Goal: Task Accomplishment & Management: Use online tool/utility

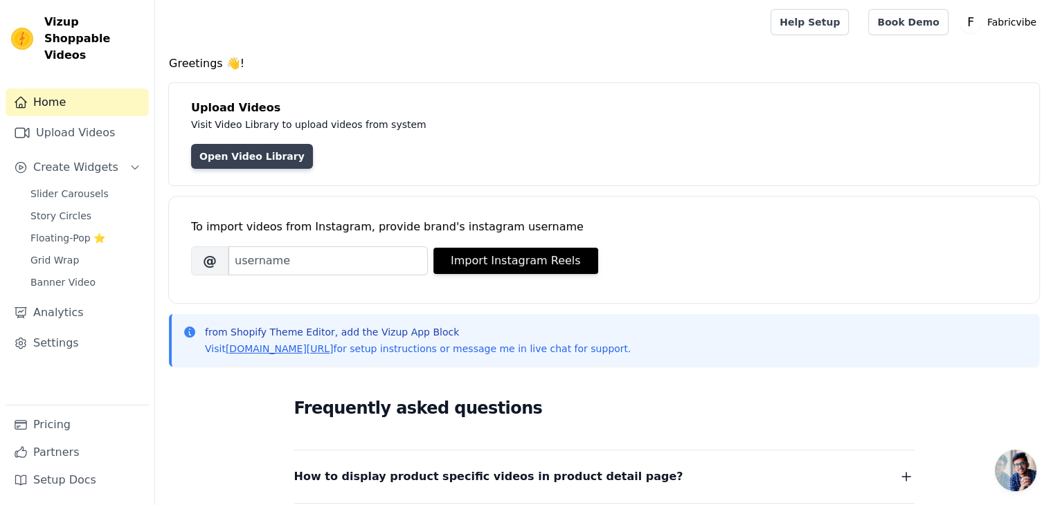
click at [264, 162] on link "Open Video Library" at bounding box center [252, 156] width 122 height 25
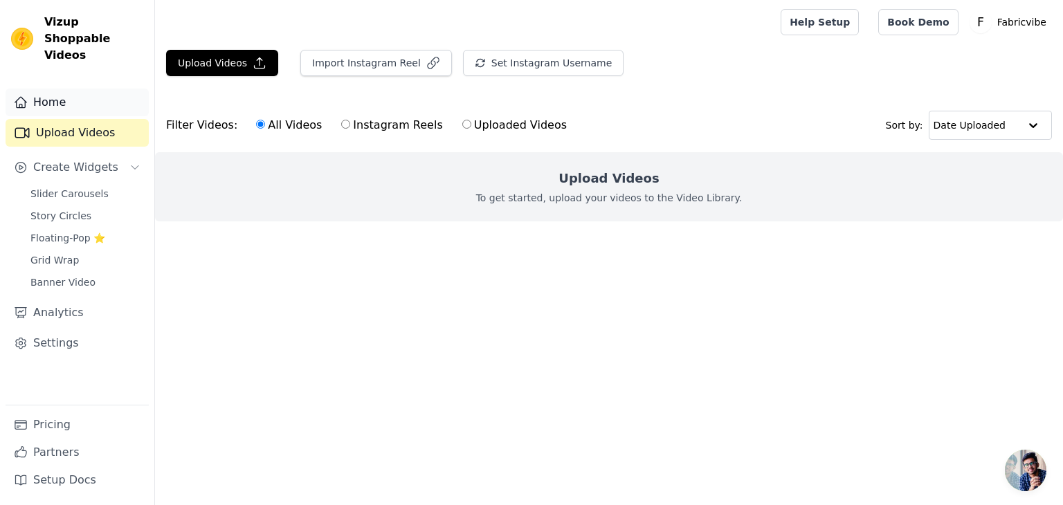
click at [64, 93] on link "Home" at bounding box center [77, 103] width 143 height 28
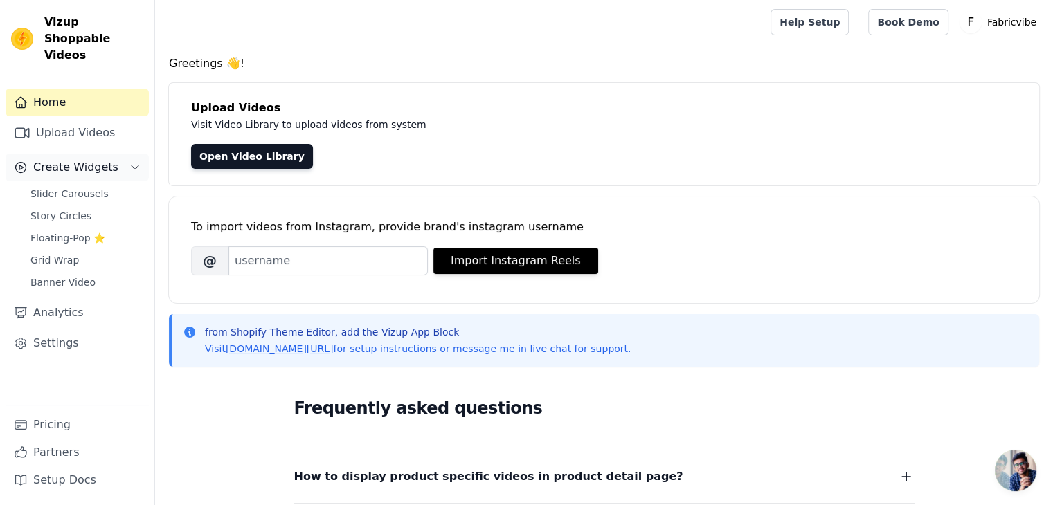
click at [78, 159] on span "Create Widgets" at bounding box center [75, 167] width 85 height 17
click at [74, 187] on span "Slider Carousels" at bounding box center [69, 194] width 78 height 14
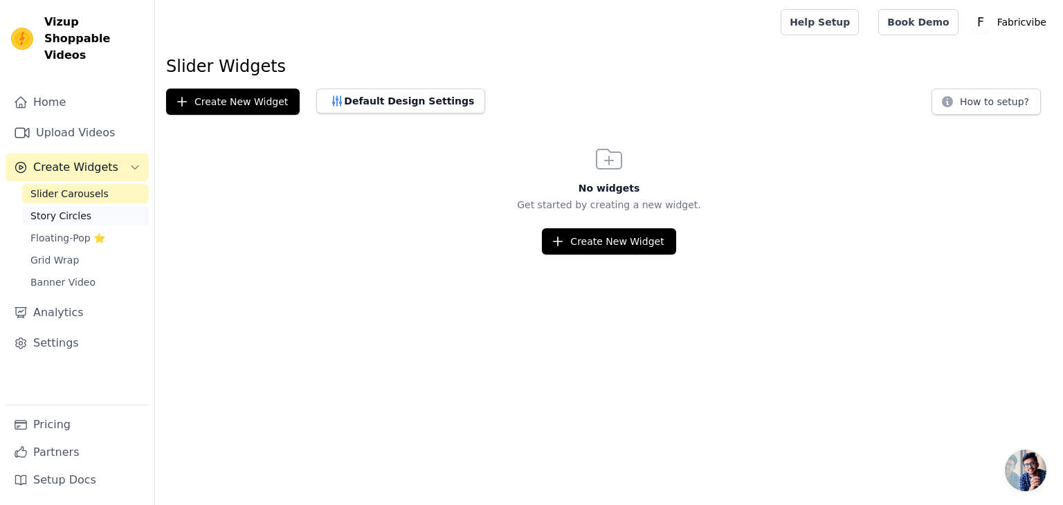
click at [78, 209] on span "Story Circles" at bounding box center [60, 216] width 61 height 14
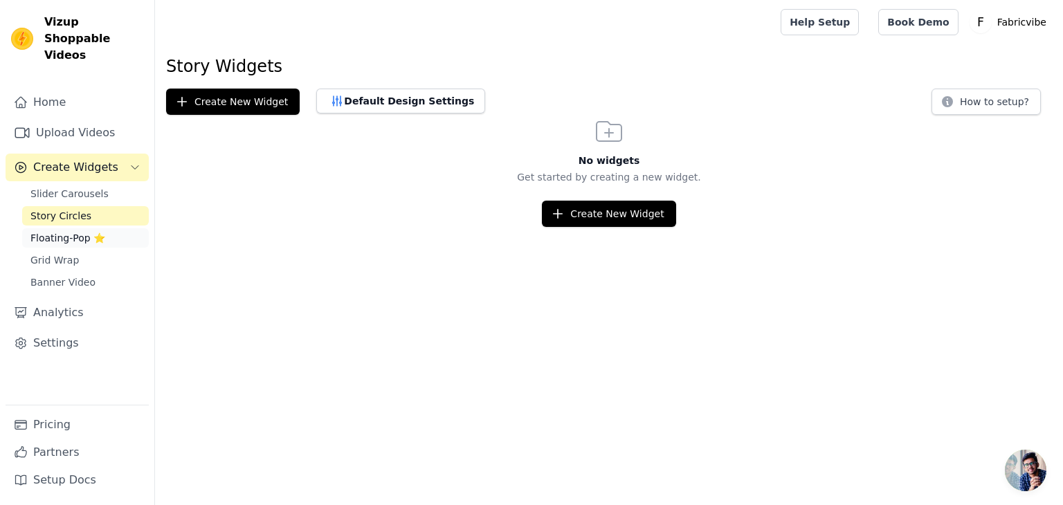
click at [82, 231] on span "Floating-Pop ⭐" at bounding box center [67, 238] width 75 height 14
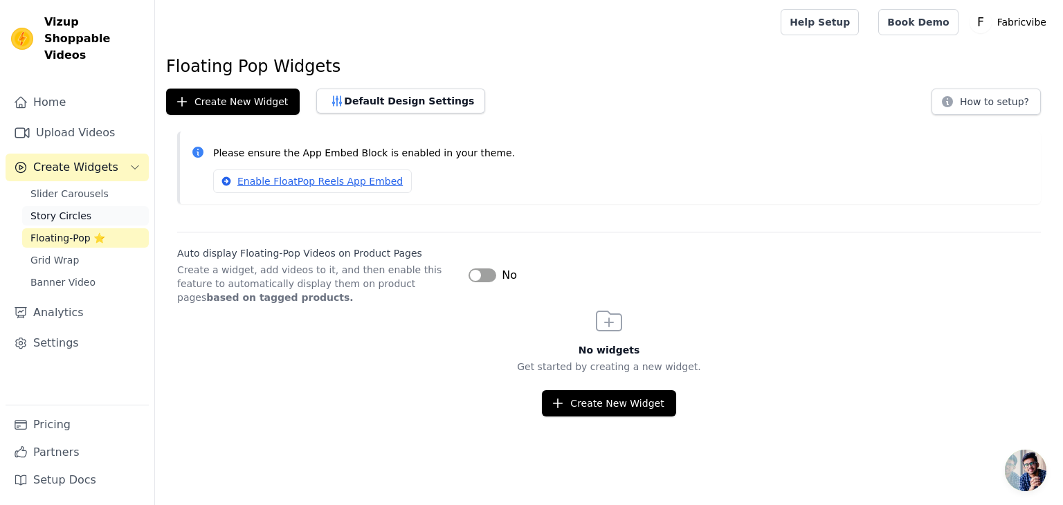
click at [80, 209] on span "Story Circles" at bounding box center [60, 216] width 61 height 14
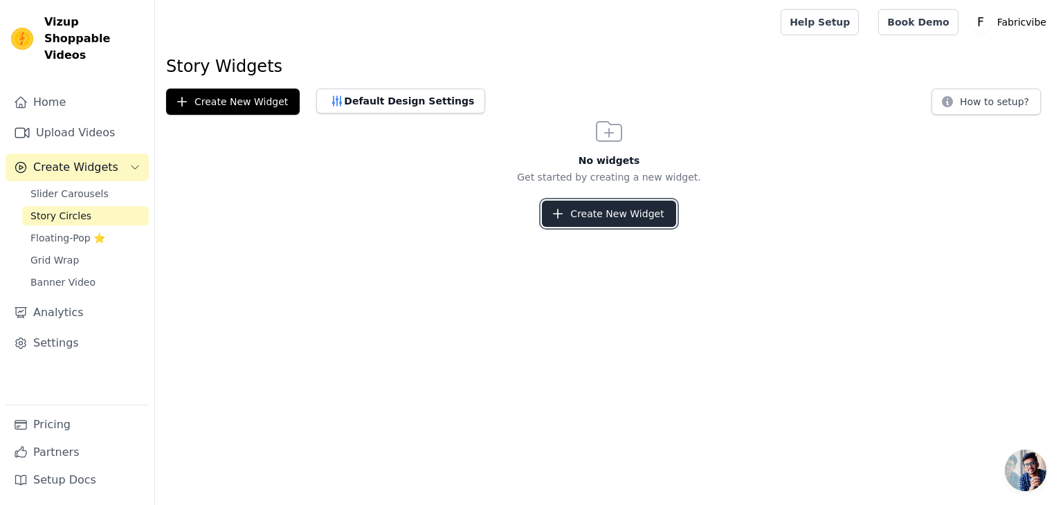
click at [653, 219] on button "Create New Widget" at bounding box center [609, 214] width 134 height 26
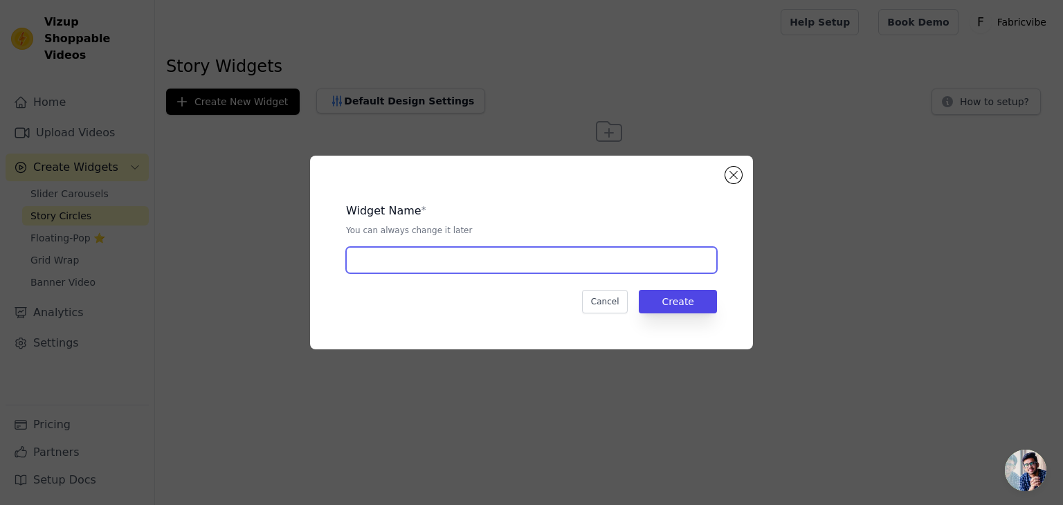
click at [435, 261] on input "text" at bounding box center [531, 260] width 371 height 26
type input "slider"
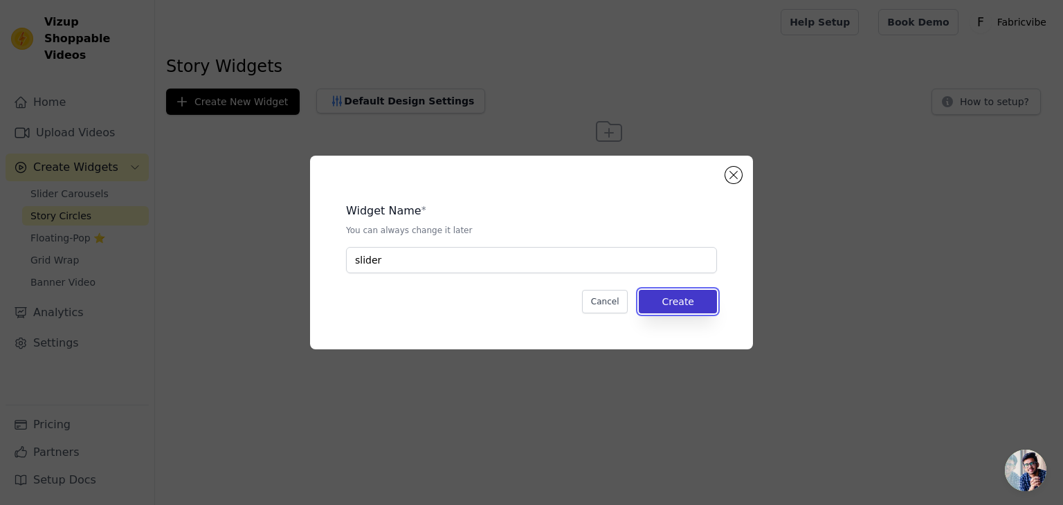
click at [673, 294] on button "Create" at bounding box center [678, 302] width 78 height 24
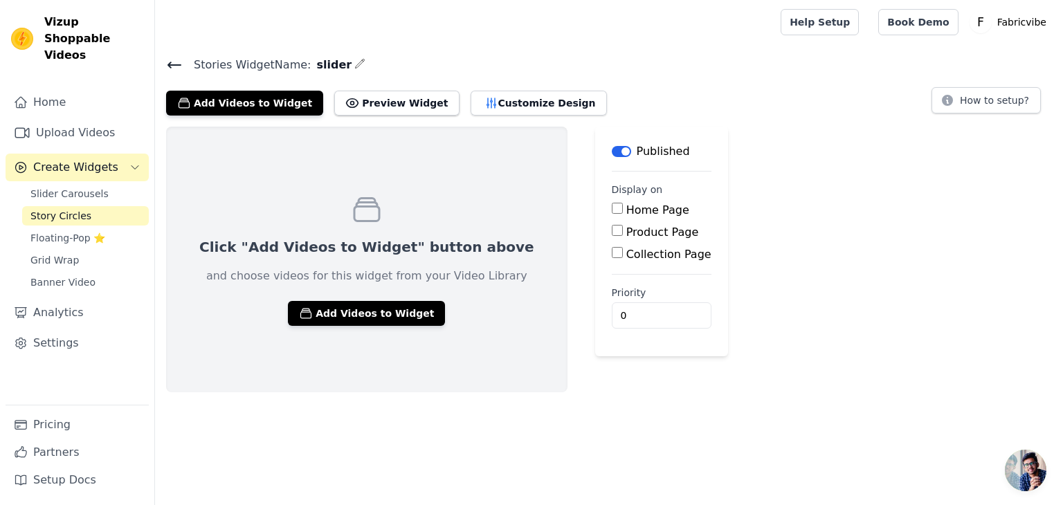
click at [612, 207] on input "Home Page" at bounding box center [617, 208] width 11 height 11
checkbox input "true"
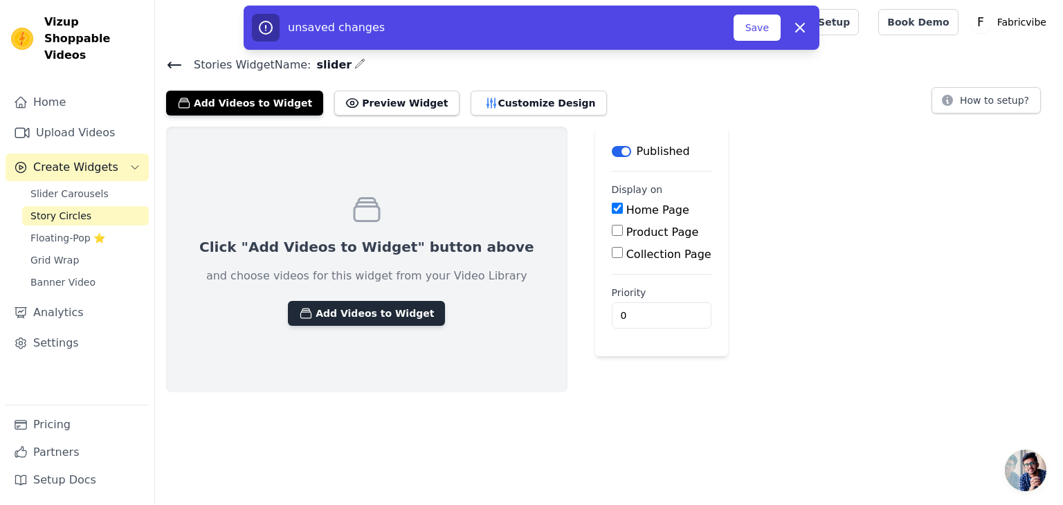
click at [371, 313] on button "Add Videos to Widget" at bounding box center [366, 313] width 157 height 25
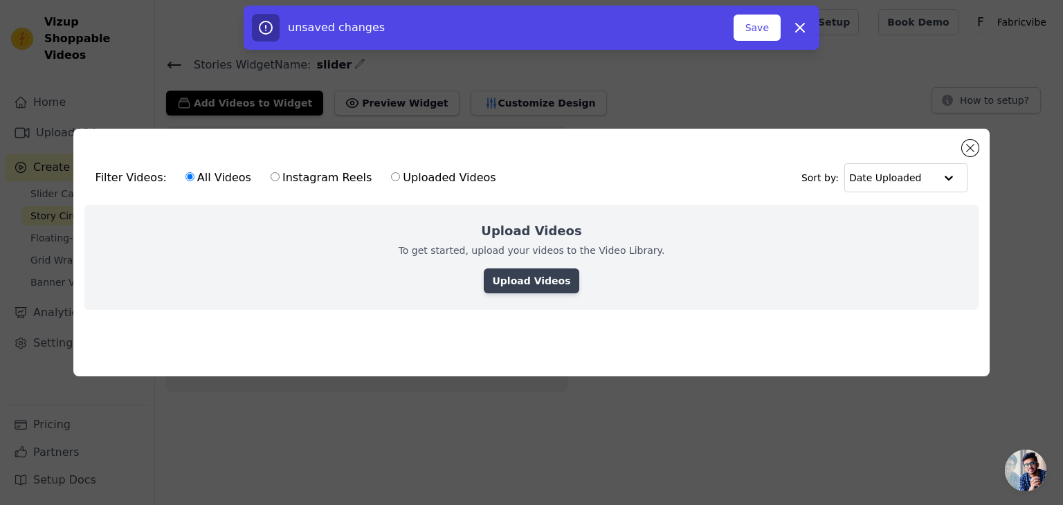
click at [548, 273] on link "Upload Videos" at bounding box center [531, 281] width 95 height 25
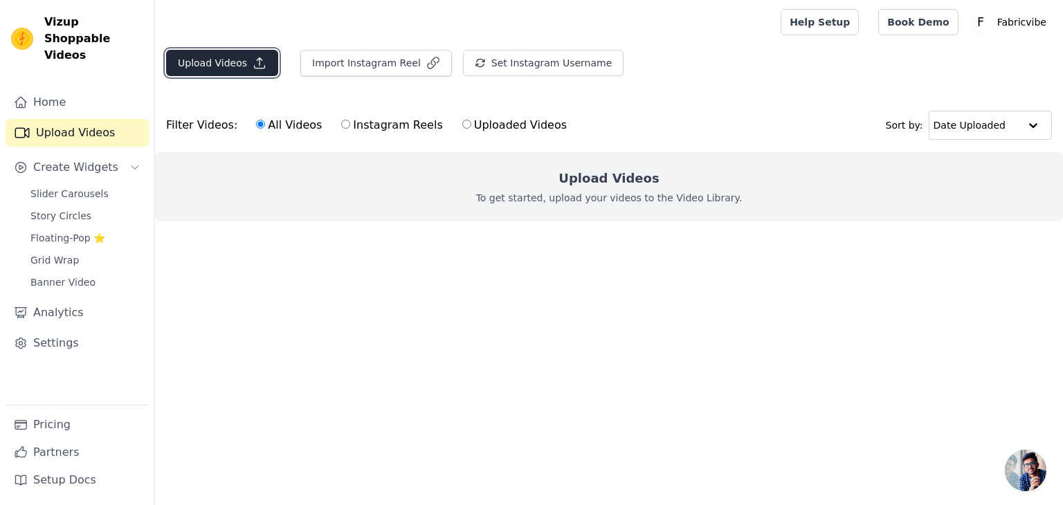
click at [255, 66] on icon "button" at bounding box center [260, 63] width 14 height 14
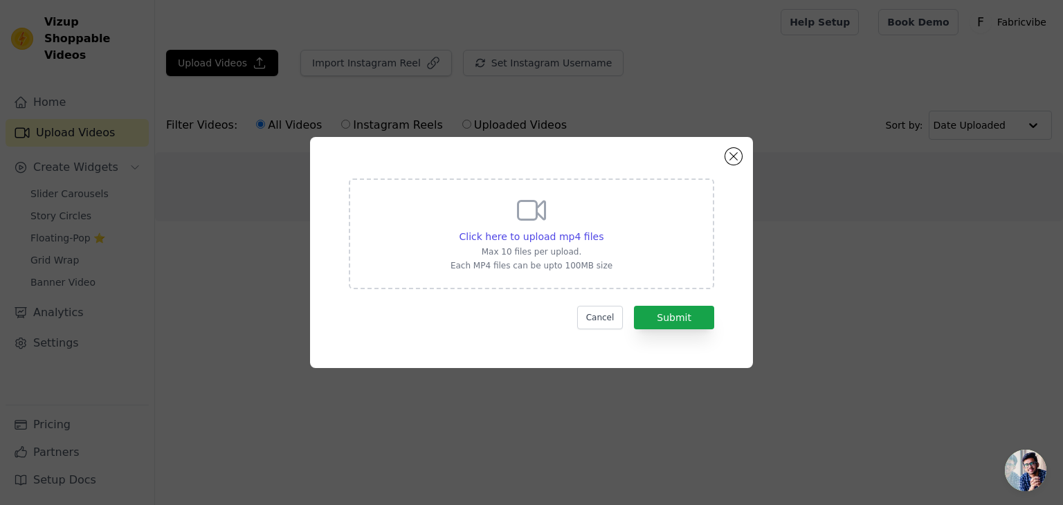
click at [543, 212] on icon at bounding box center [531, 210] width 33 height 33
click at [603, 229] on input "Click here to upload mp4 files Max 10 files per upload. Each MP4 files can be u…" at bounding box center [603, 229] width 1 height 1
type input "C:\fakepath\model 1.mp4"
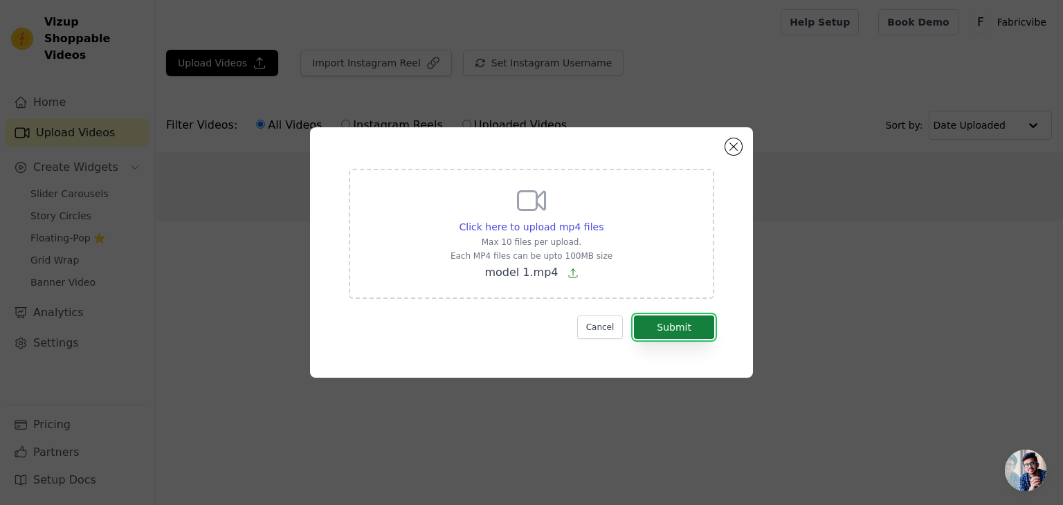
click at [662, 330] on button "Submit" at bounding box center [674, 328] width 80 height 24
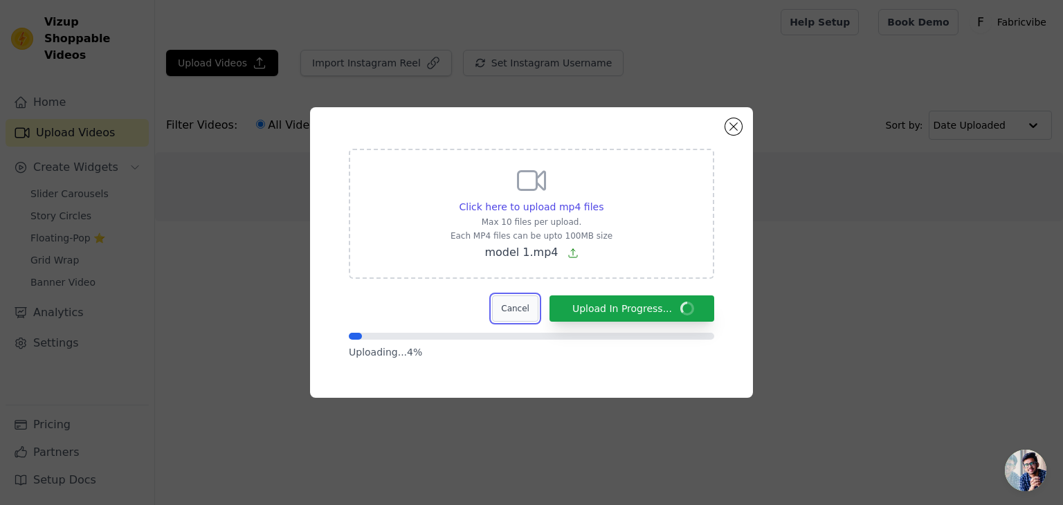
click at [532, 316] on button "Cancel" at bounding box center [515, 309] width 46 height 26
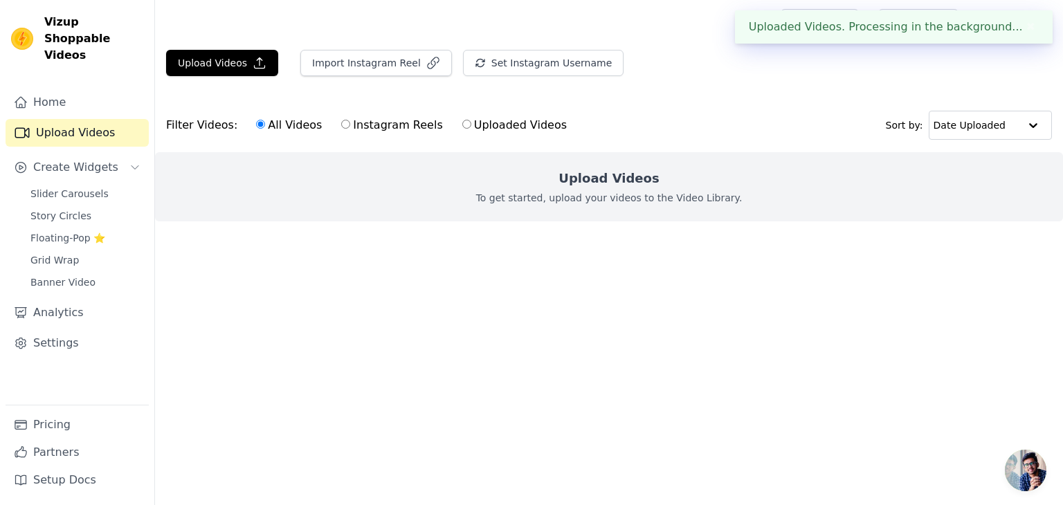
click at [1026, 30] on button "✖" at bounding box center [1031, 27] width 16 height 17
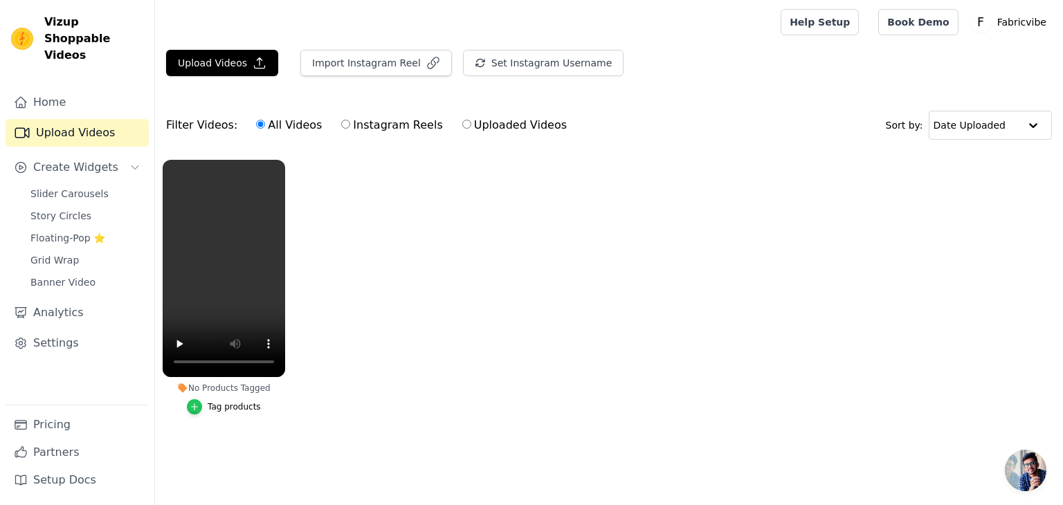
click at [202, 410] on div "button" at bounding box center [194, 406] width 15 height 15
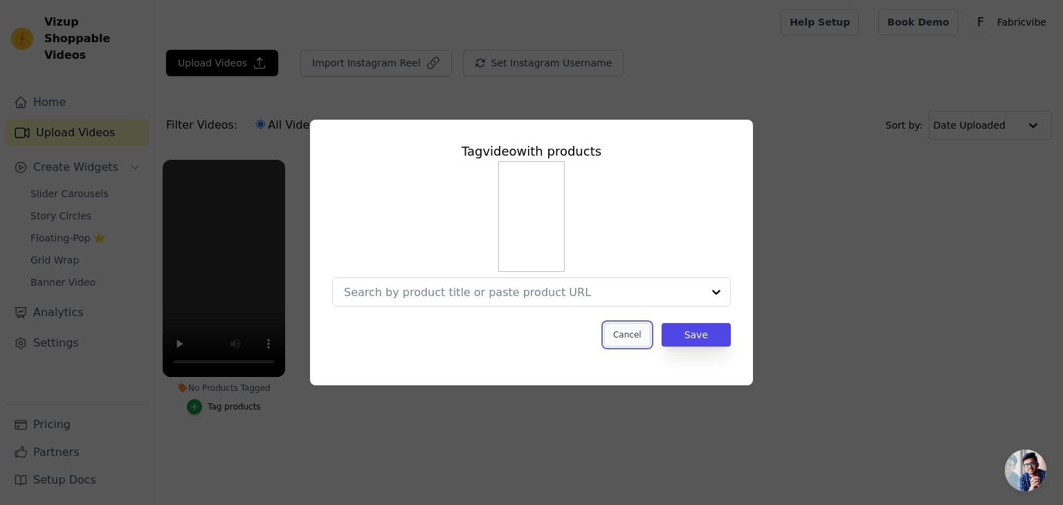
click at [637, 333] on button "Cancel" at bounding box center [627, 335] width 46 height 24
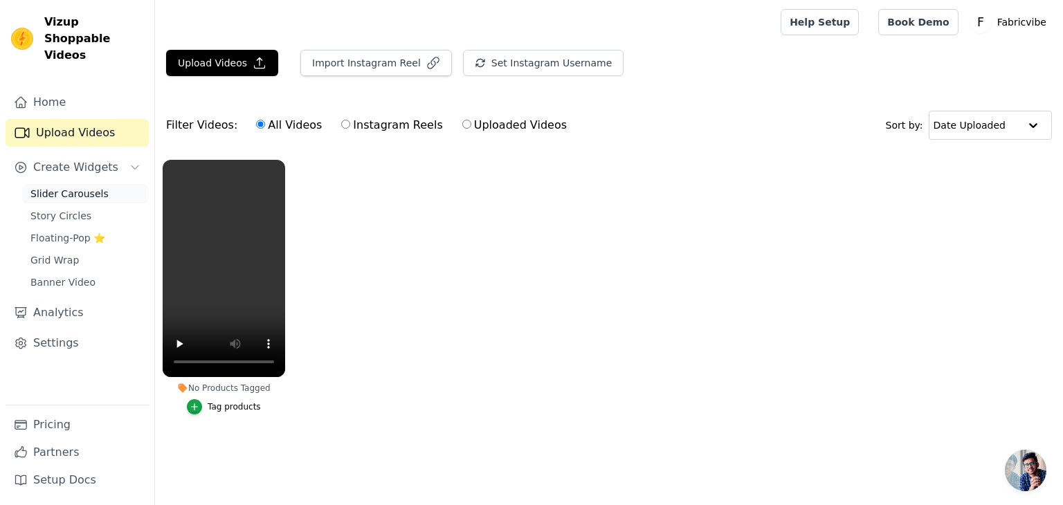
click at [80, 187] on span "Slider Carousels" at bounding box center [69, 194] width 78 height 14
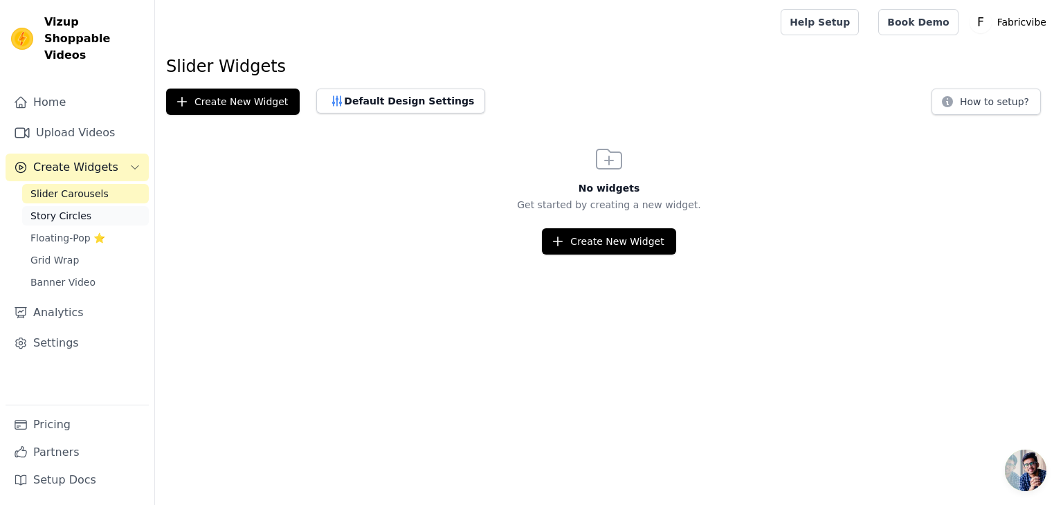
click at [73, 208] on link "Story Circles" at bounding box center [85, 215] width 127 height 19
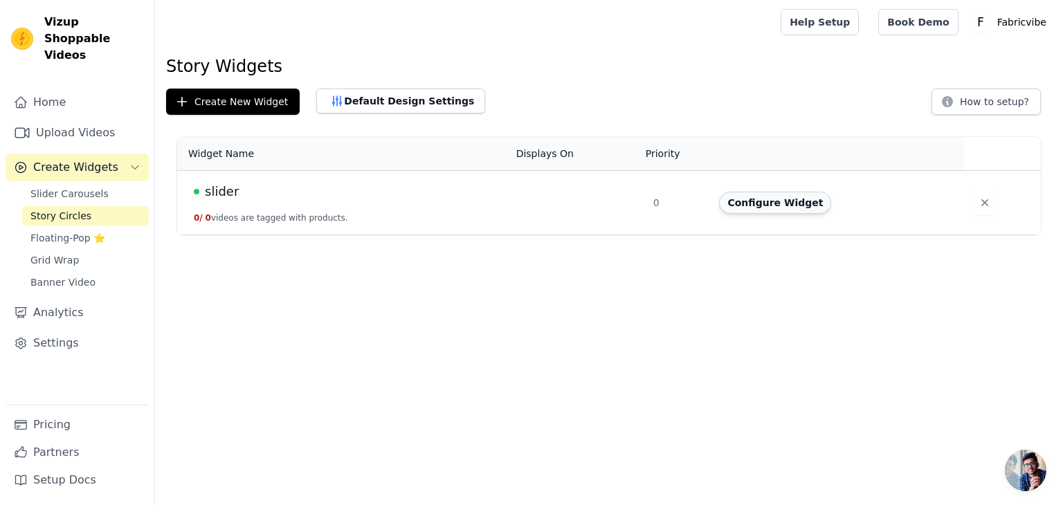
click at [790, 200] on button "Configure Widget" at bounding box center [775, 203] width 112 height 22
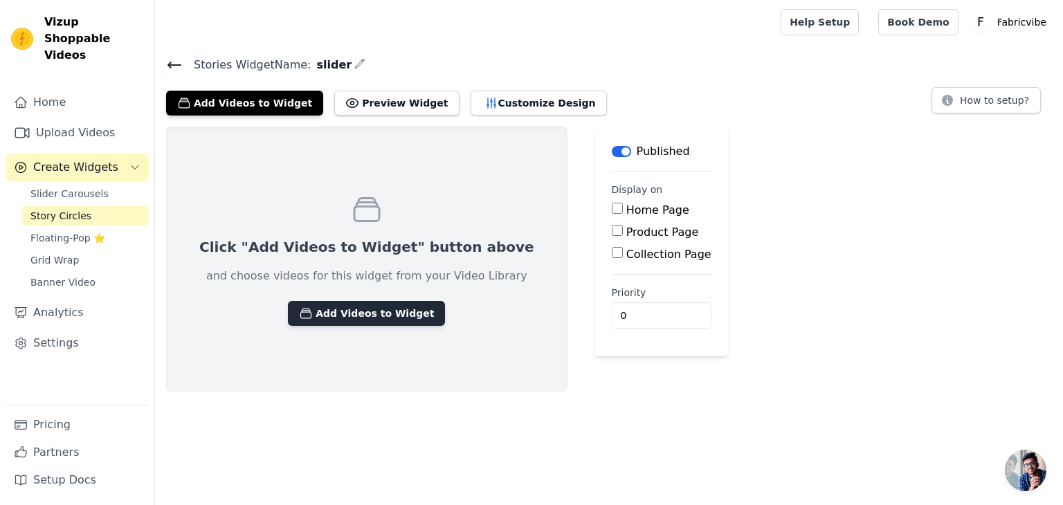
click at [390, 317] on button "Add Videos to Widget" at bounding box center [366, 313] width 157 height 25
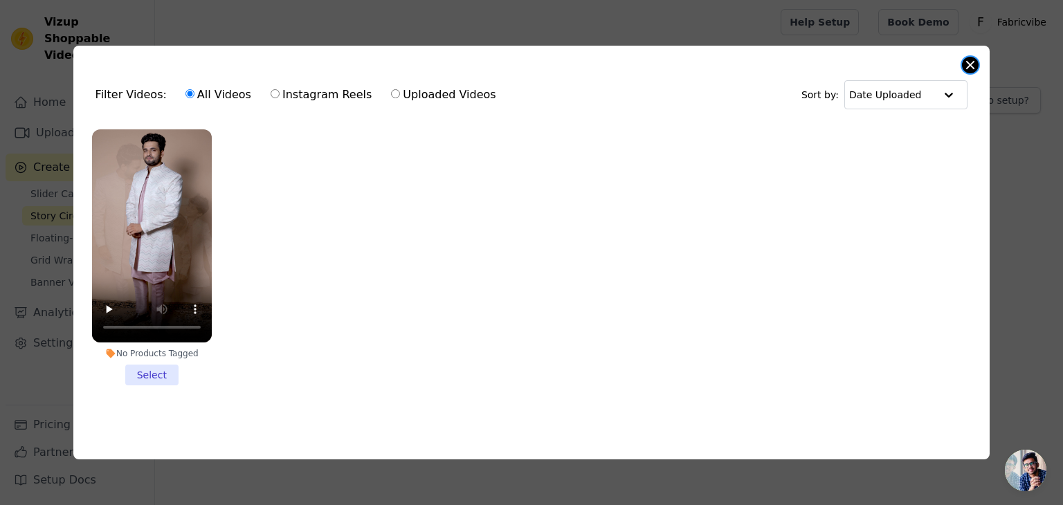
click at [968, 60] on button "Close modal" at bounding box center [970, 65] width 17 height 17
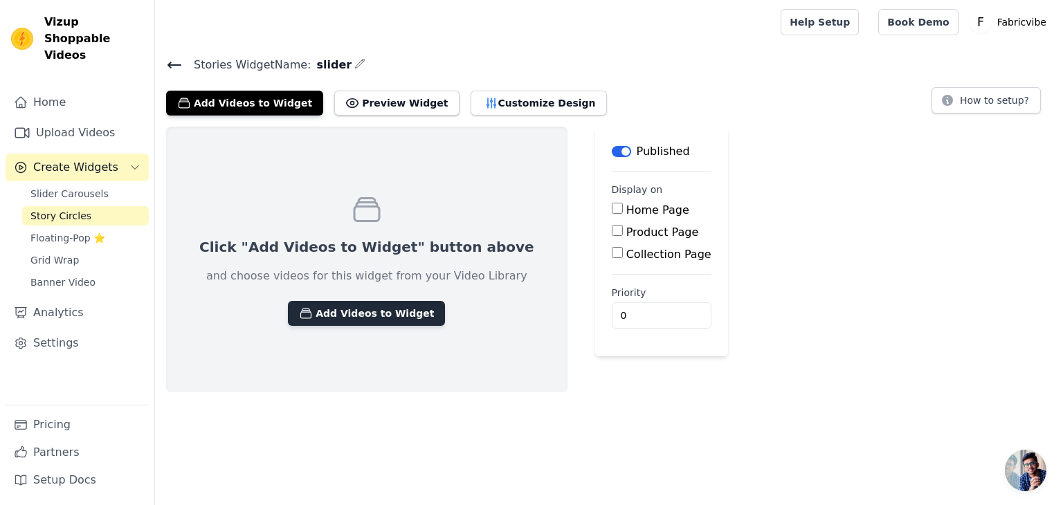
click at [370, 315] on button "Add Videos to Widget" at bounding box center [366, 313] width 157 height 25
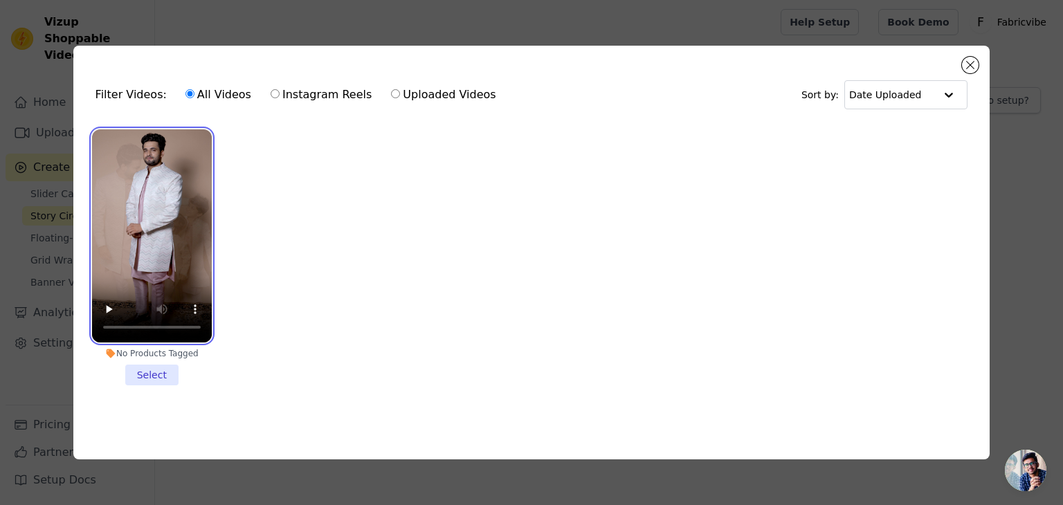
click at [177, 203] on video at bounding box center [152, 235] width 120 height 213
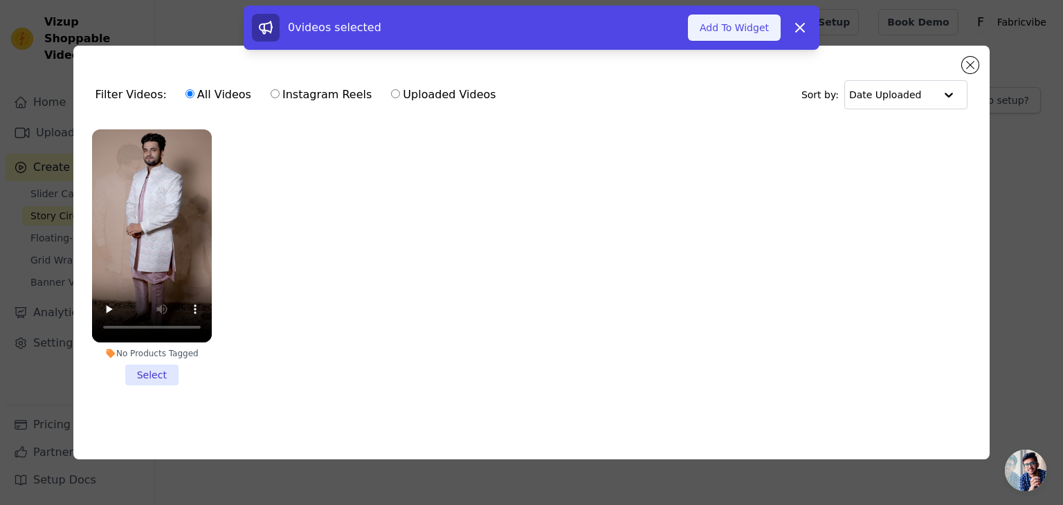
click at [761, 36] on button "Add To Widget" at bounding box center [734, 28] width 93 height 26
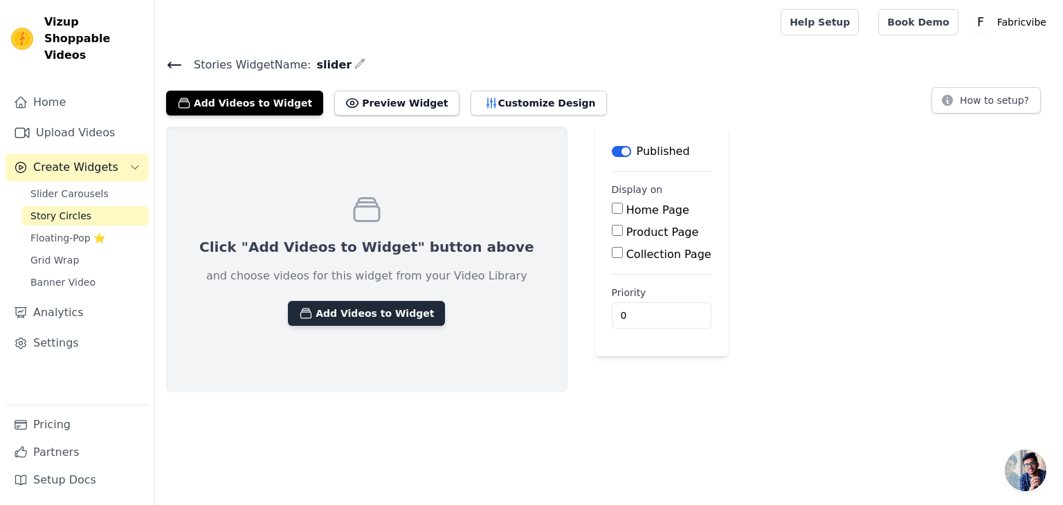
click at [371, 316] on button "Add Videos to Widget" at bounding box center [366, 313] width 157 height 25
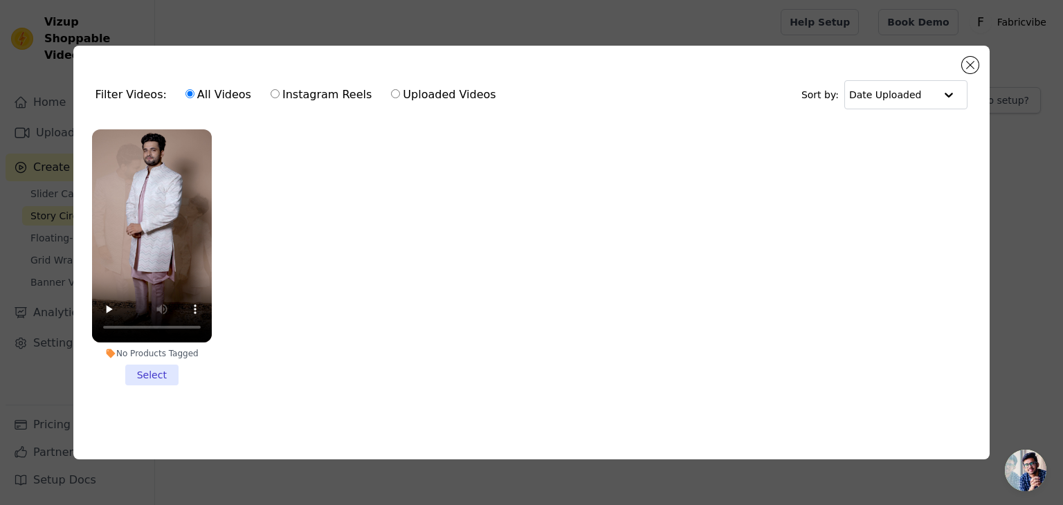
click at [163, 375] on li "No Products Tagged Select" at bounding box center [152, 257] width 120 height 256
click at [0, 0] on input "No Products Tagged Select" at bounding box center [0, 0] width 0 height 0
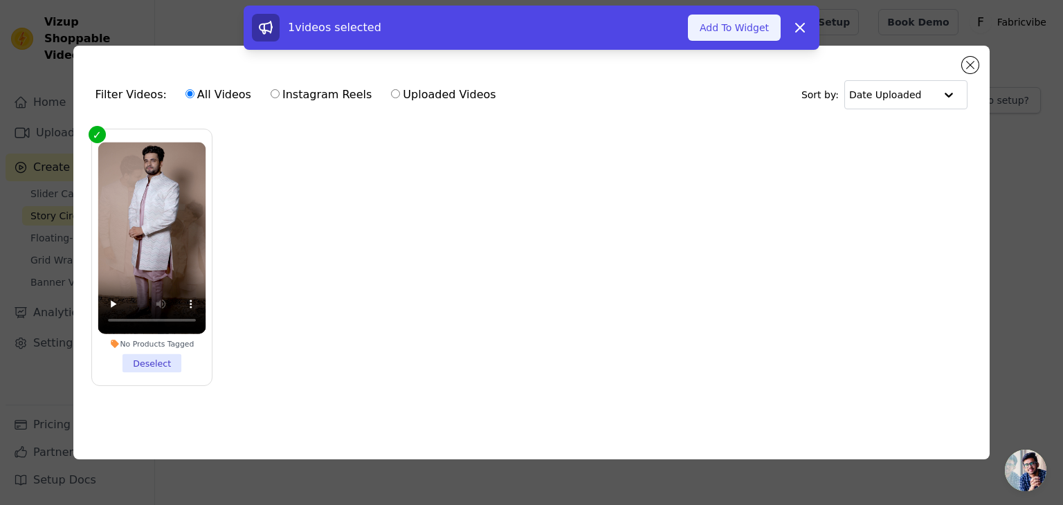
click at [763, 37] on button "Add To Widget" at bounding box center [734, 28] width 93 height 26
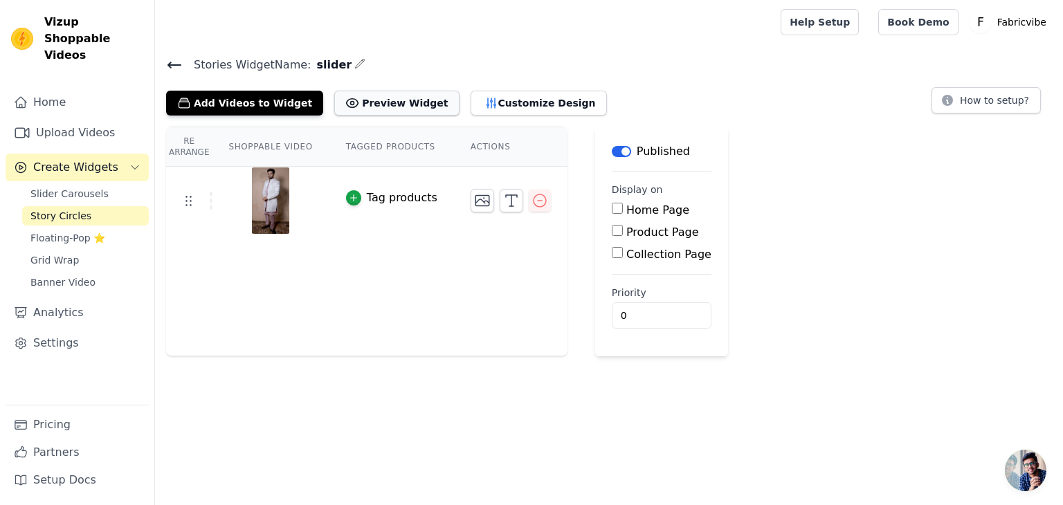
click at [379, 100] on button "Preview Widget" at bounding box center [396, 103] width 125 height 25
click at [532, 192] on icon "button" at bounding box center [540, 200] width 17 height 17
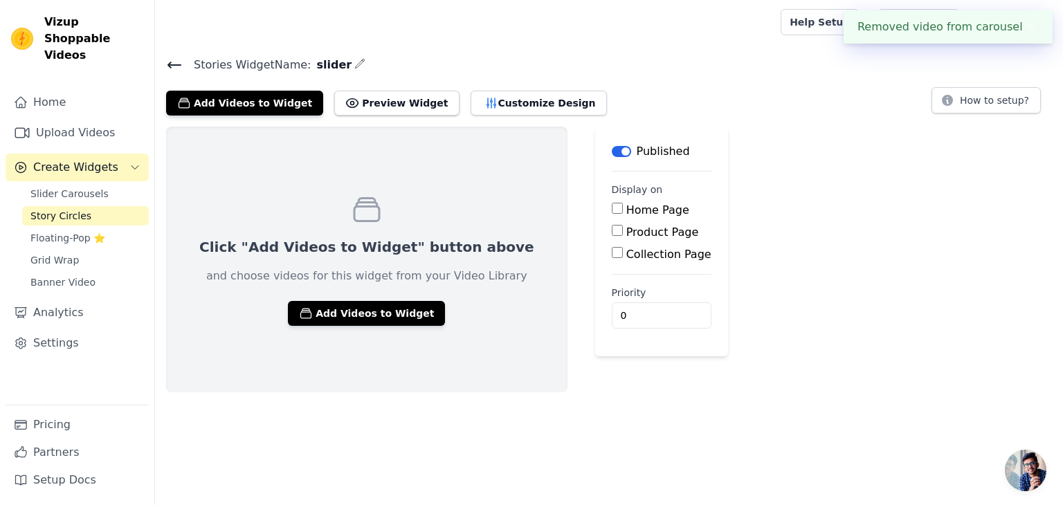
click at [1029, 26] on button "✖" at bounding box center [1031, 27] width 16 height 17
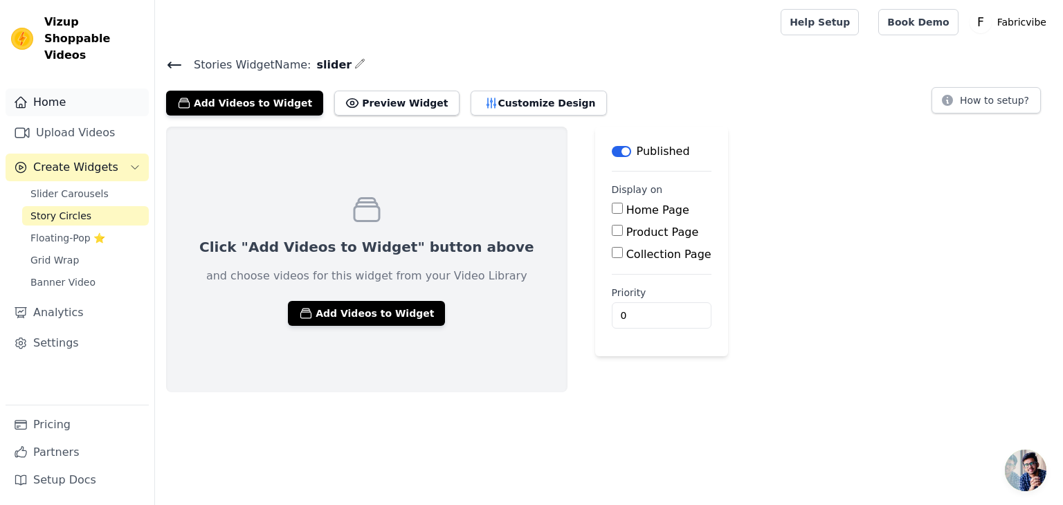
click at [39, 93] on link "Home" at bounding box center [77, 103] width 143 height 28
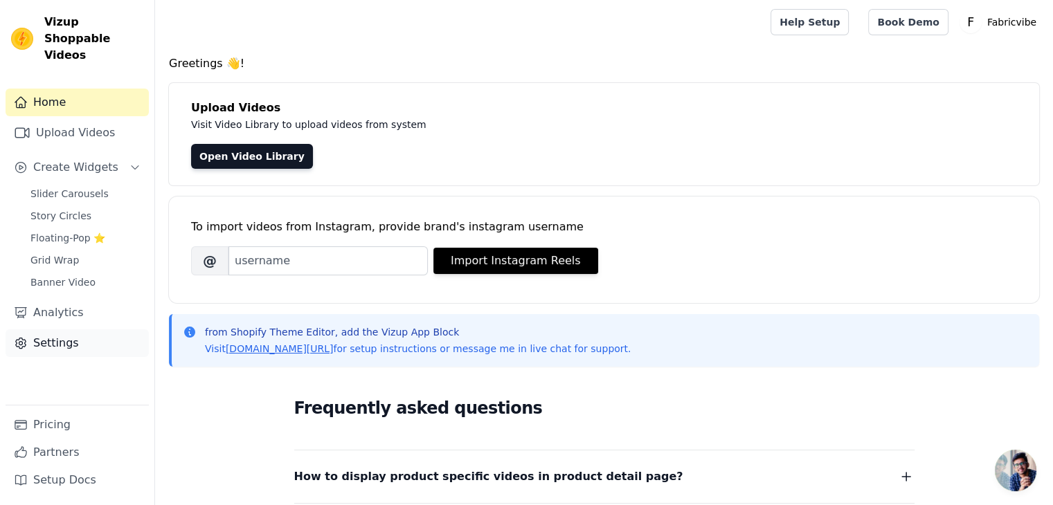
click at [60, 336] on link "Settings" at bounding box center [77, 343] width 143 height 28
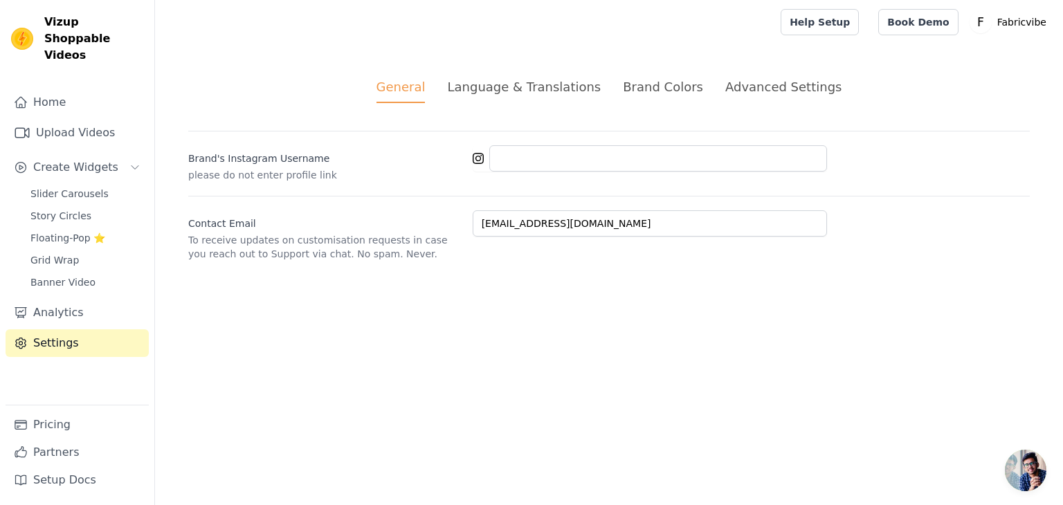
drag, startPoint x: 662, startPoint y: 82, endPoint x: 703, endPoint y: 83, distance: 41.6
click at [663, 82] on div "Brand Colors" at bounding box center [663, 87] width 80 height 19
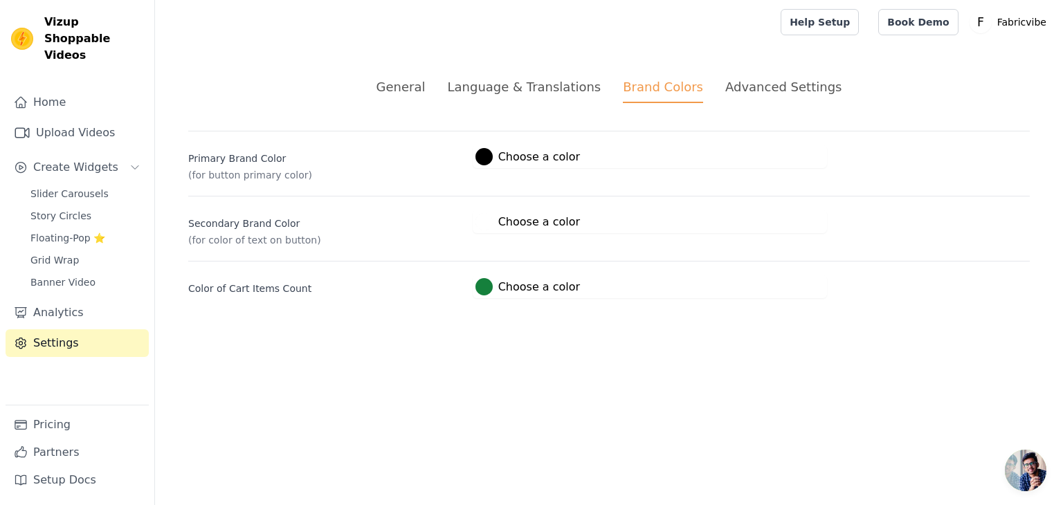
click at [760, 87] on div "Advanced Settings" at bounding box center [783, 87] width 116 height 19
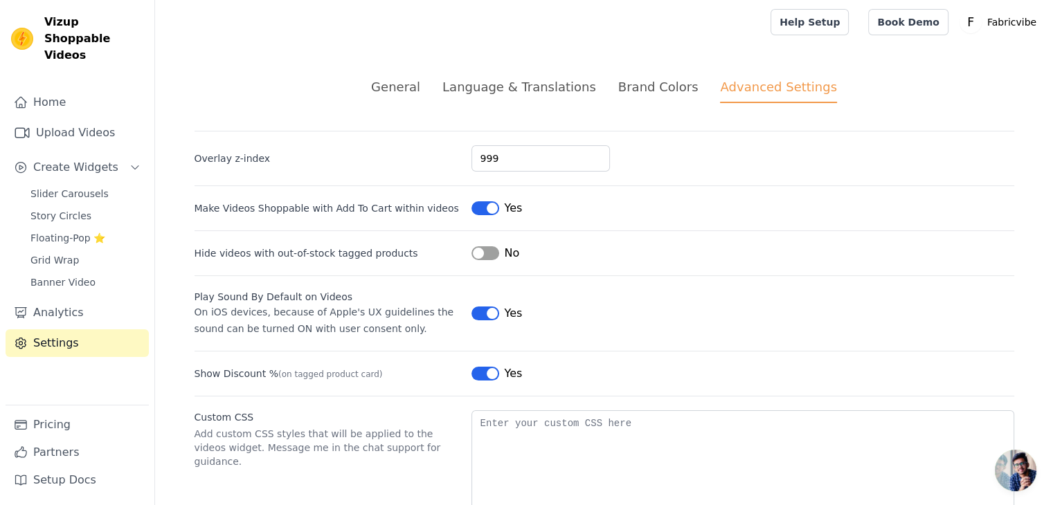
click at [649, 91] on div "Brand Colors" at bounding box center [658, 87] width 80 height 19
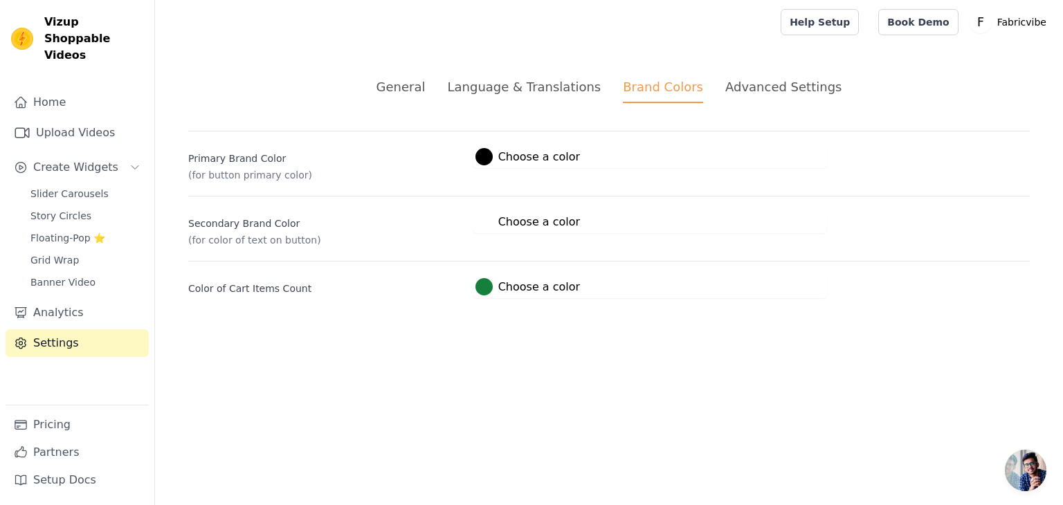
click at [566, 82] on div "Language & Translations" at bounding box center [524, 87] width 154 height 19
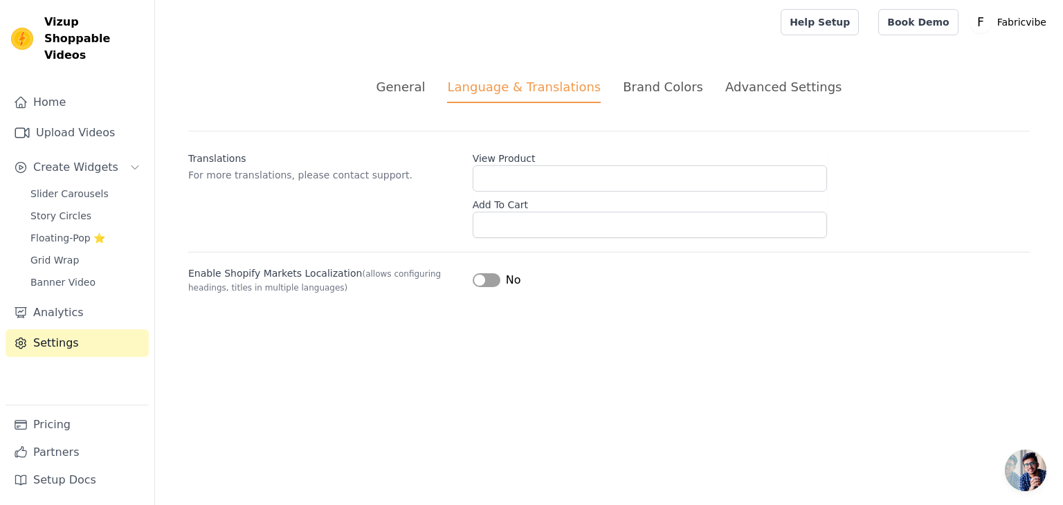
click at [426, 87] on div "General" at bounding box center [401, 87] width 49 height 19
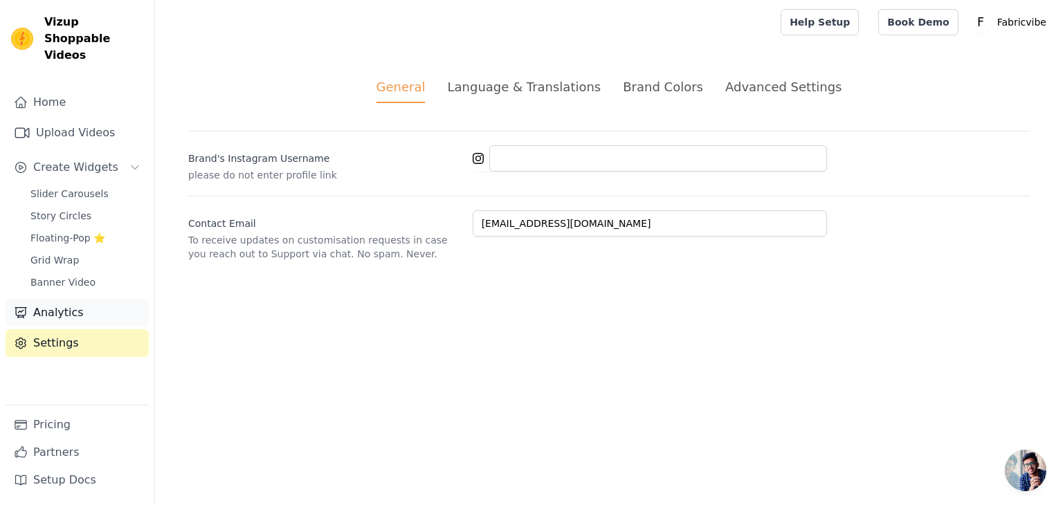
click at [80, 306] on link "Analytics" at bounding box center [77, 313] width 143 height 28
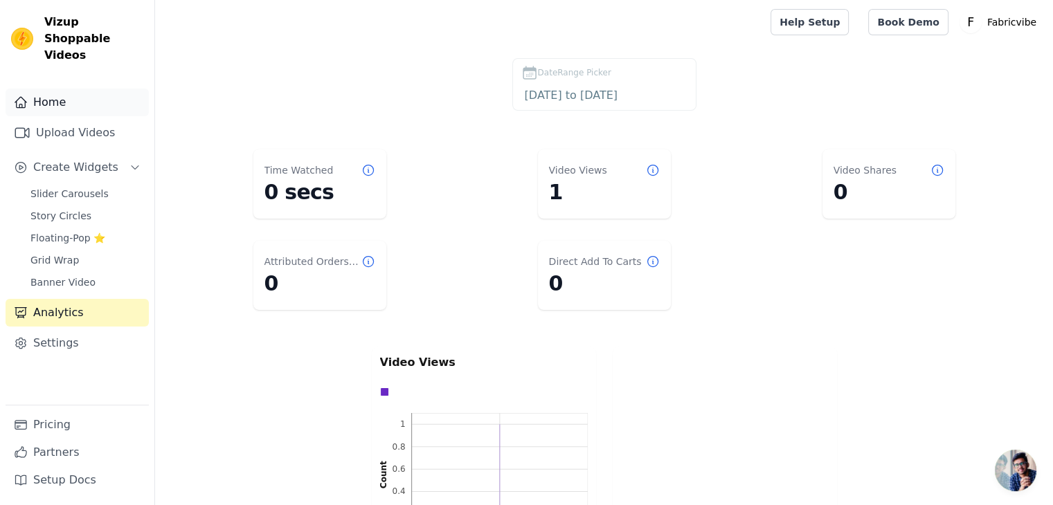
click at [47, 89] on link "Home" at bounding box center [77, 103] width 143 height 28
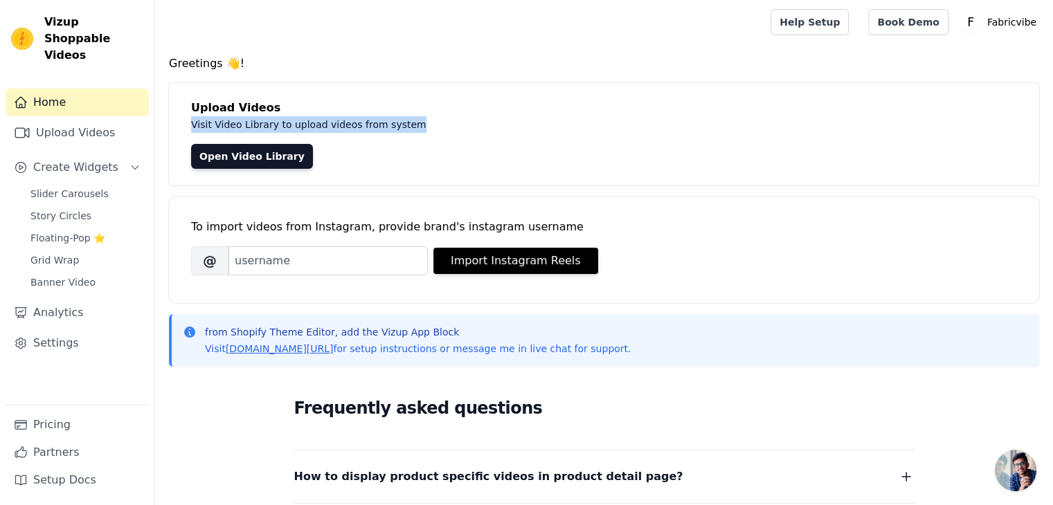
drag, startPoint x: 413, startPoint y: 123, endPoint x: 191, endPoint y: 127, distance: 221.5
click at [191, 127] on p "Visit Video Library to upload videos from system" at bounding box center [501, 124] width 620 height 17
copy p "Visit Video Library to upload videos from system"
click at [74, 330] on link "Settings" at bounding box center [77, 343] width 143 height 28
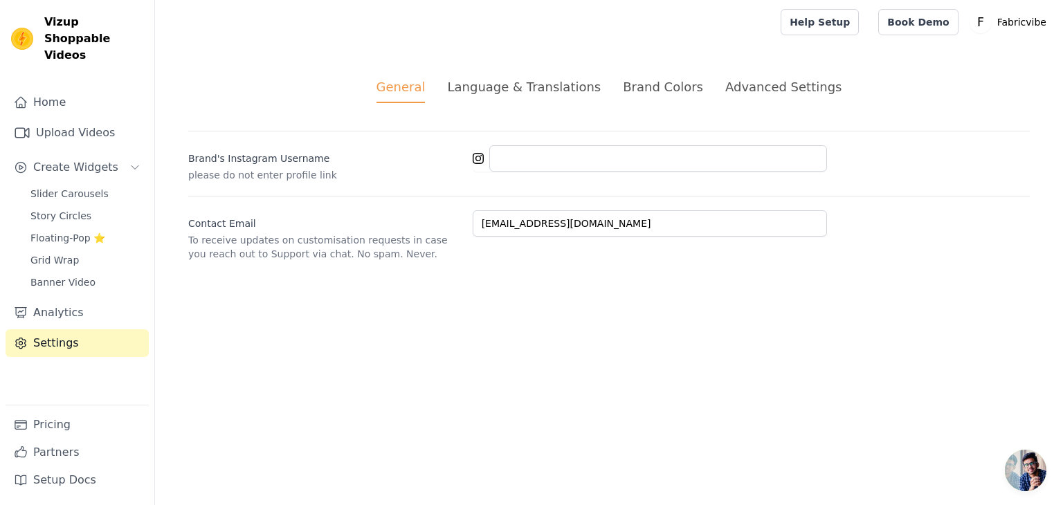
click at [767, 84] on div "Advanced Settings" at bounding box center [783, 87] width 116 height 19
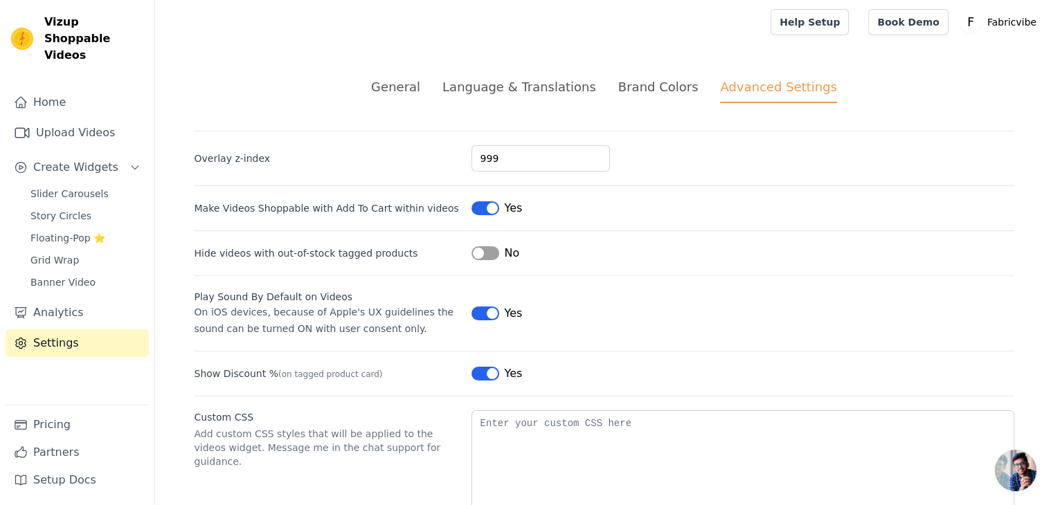
click at [640, 82] on div "Brand Colors" at bounding box center [658, 87] width 80 height 19
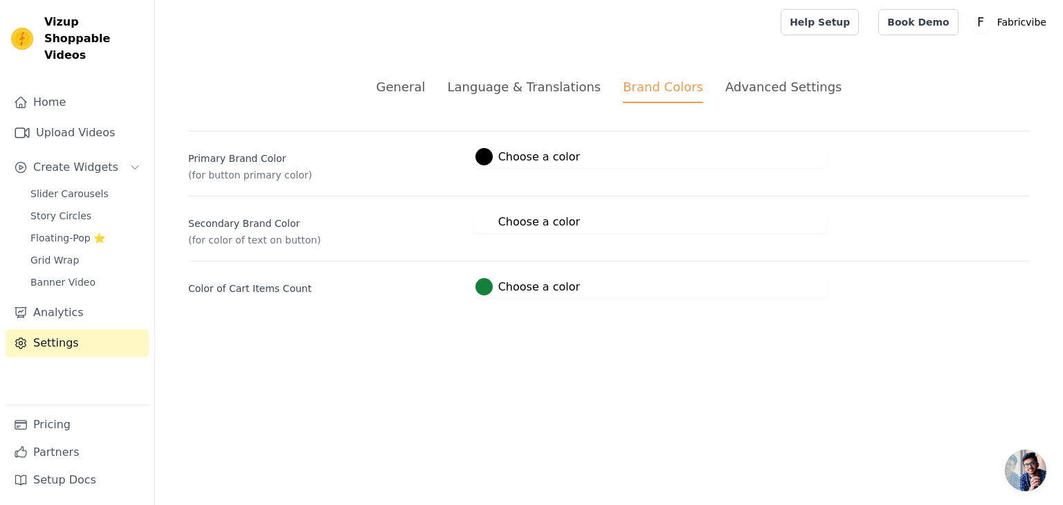
click at [536, 86] on div "Language & Translations" at bounding box center [524, 87] width 154 height 19
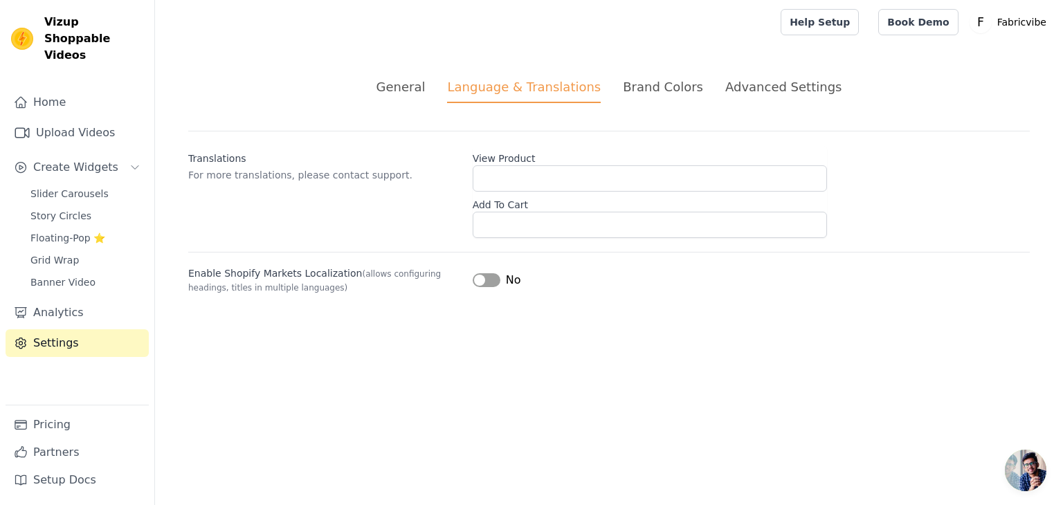
click at [426, 89] on div "General" at bounding box center [401, 87] width 49 height 19
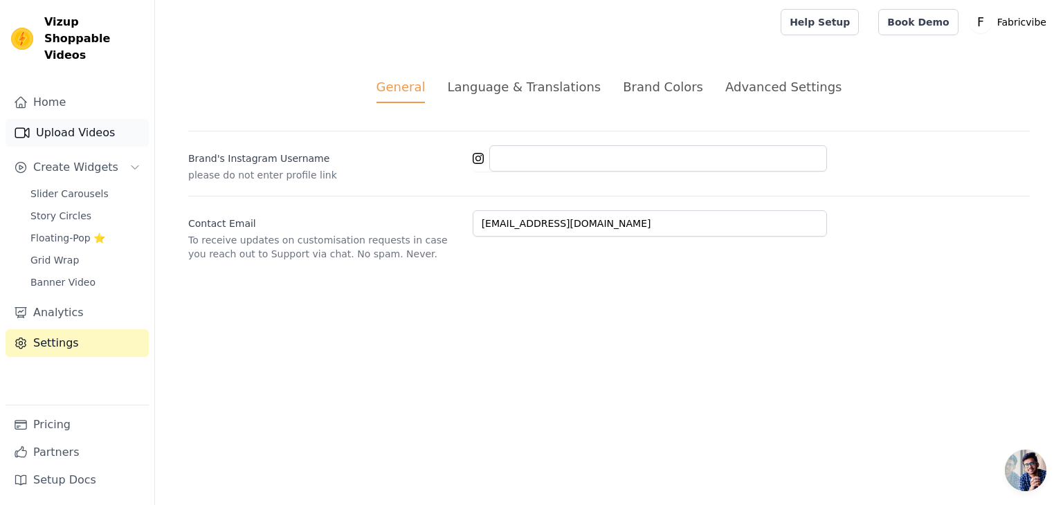
click at [66, 119] on link "Upload Videos" at bounding box center [77, 133] width 143 height 28
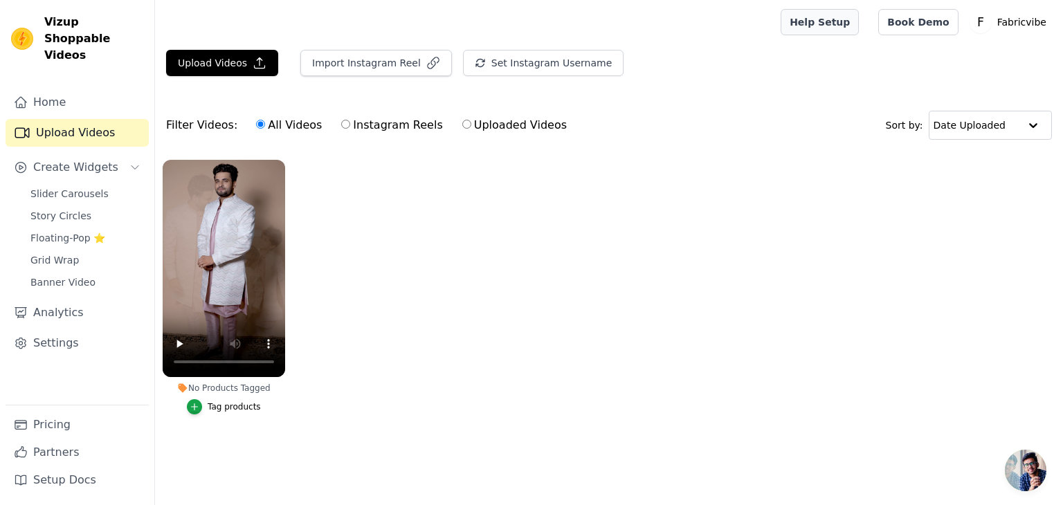
click at [853, 26] on link "Help Setup" at bounding box center [820, 22] width 78 height 26
click at [62, 89] on link "Home" at bounding box center [77, 103] width 143 height 28
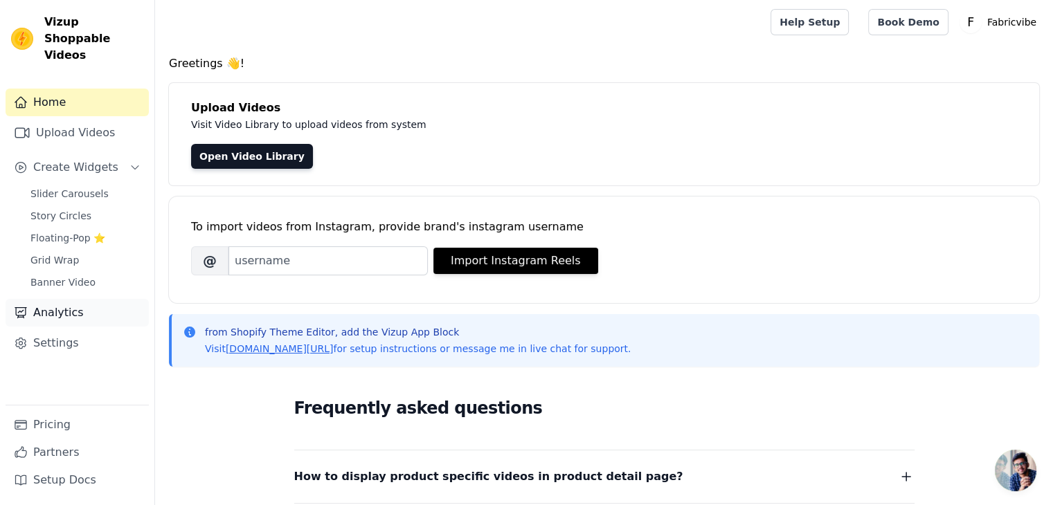
click at [57, 299] on link "Analytics" at bounding box center [77, 313] width 143 height 28
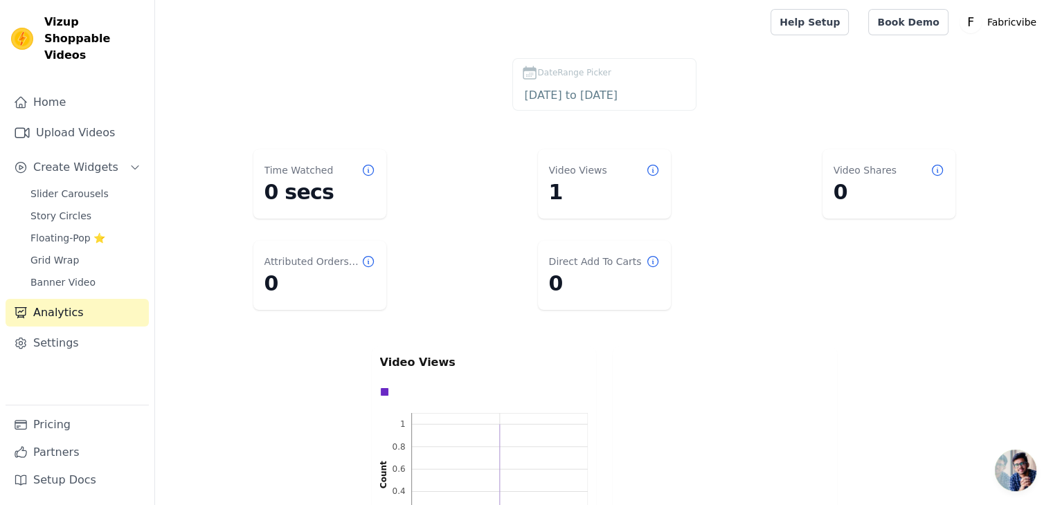
click at [305, 259] on dt "Attributed Orders Count" at bounding box center [312, 262] width 97 height 14
click at [362, 278] on dd "0" at bounding box center [319, 283] width 111 height 25
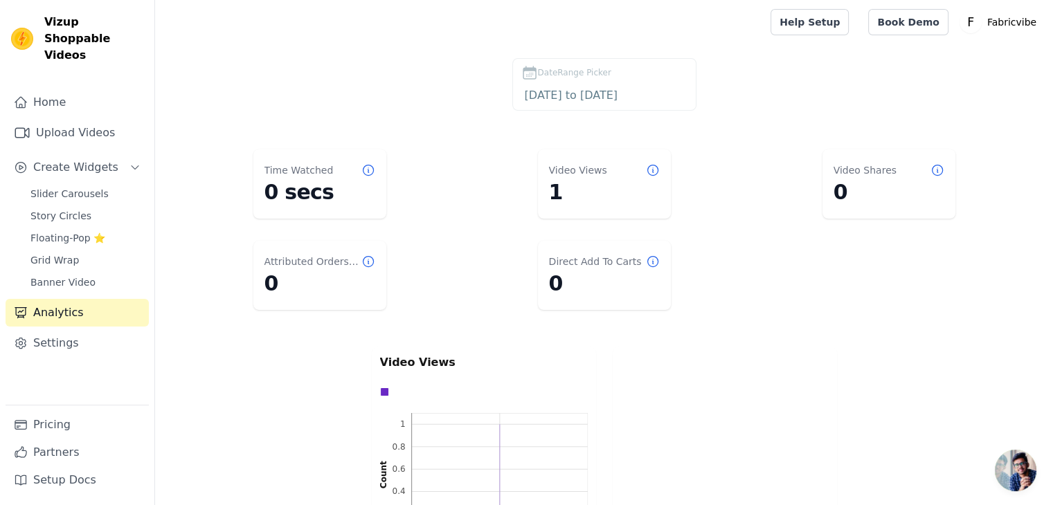
click at [87, 23] on span "Vizup Shoppable Videos" at bounding box center [93, 39] width 99 height 50
copy div "Vizup Shoppable Videos"
click at [52, 89] on link "Home" at bounding box center [77, 103] width 143 height 28
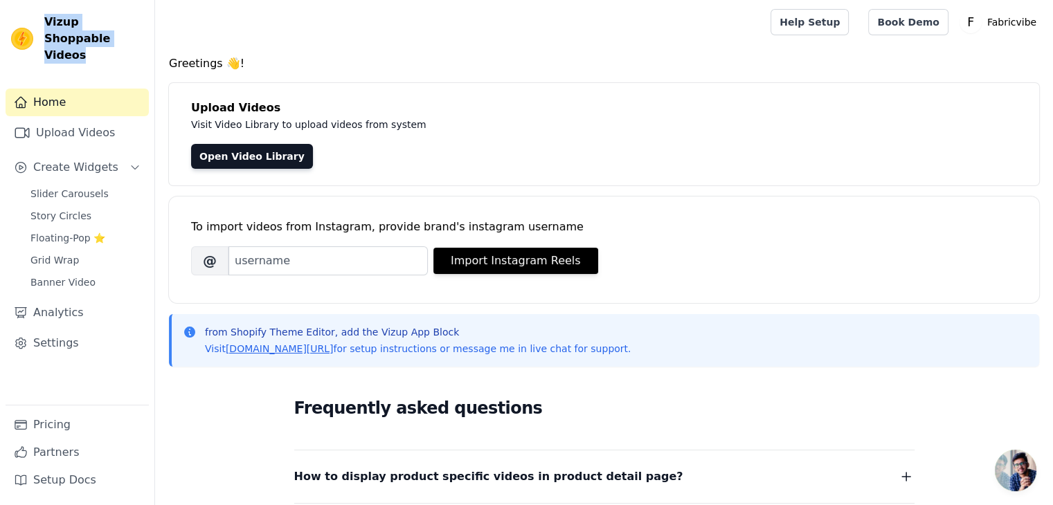
click at [105, 55] on div "Vizup Shoppable Videos Home Upload Videos Create Widgets Slider Carousels Story…" at bounding box center [77, 252] width 155 height 505
click at [67, 127] on link "Upload Videos" at bounding box center [77, 133] width 143 height 28
